Goal: Task Accomplishment & Management: Use online tool/utility

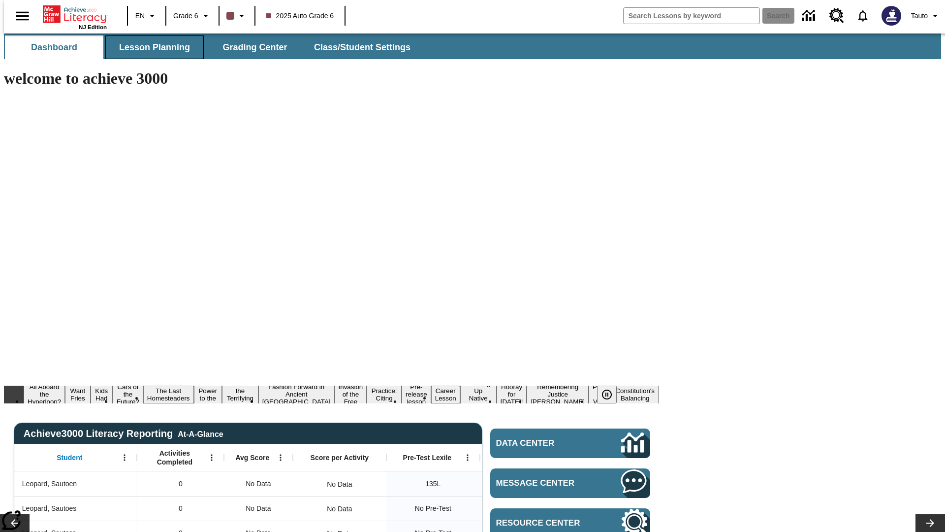
click at [151, 47] on span "Lesson Planning" at bounding box center [154, 47] width 71 height 11
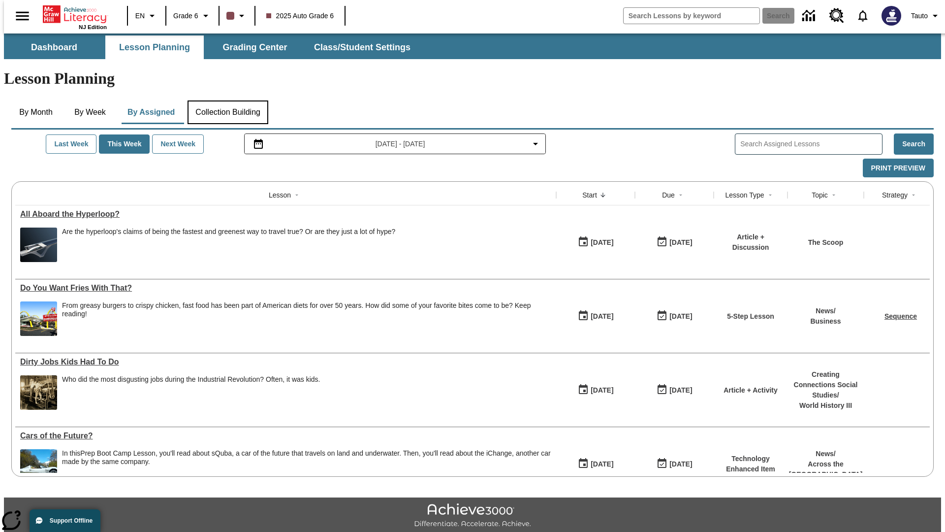
click at [227, 100] on button "Collection Building" at bounding box center [228, 112] width 81 height 24
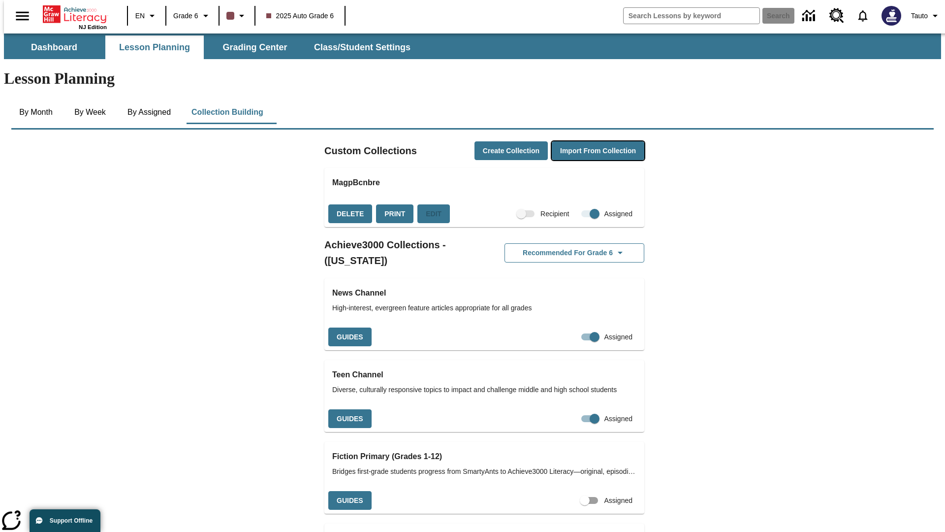
click at [581, 141] on button "Import from Collection" at bounding box center [598, 150] width 93 height 19
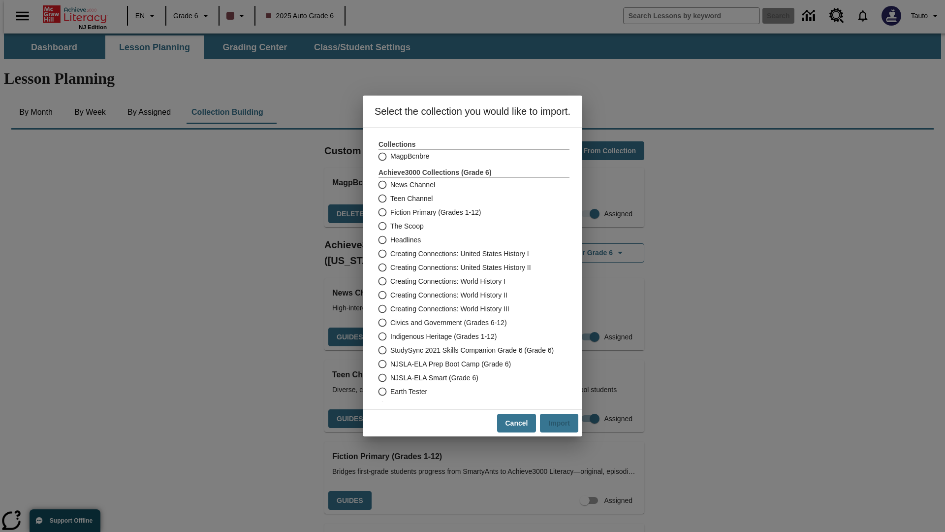
click at [467, 240] on label "Headlines" at bounding box center [467, 240] width 189 height 14
click at [390, 240] on input "Headlines" at bounding box center [381, 240] width 17 height 14
radio input "true"
click at [564, 423] on button "Import" at bounding box center [559, 423] width 38 height 19
